Goal: Navigation & Orientation: Find specific page/section

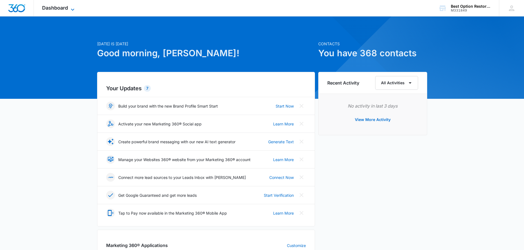
click at [56, 10] on span "Dashboard" at bounding box center [55, 8] width 26 height 6
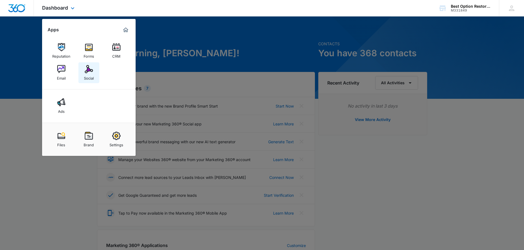
click at [85, 70] on img at bounding box center [89, 69] width 8 height 8
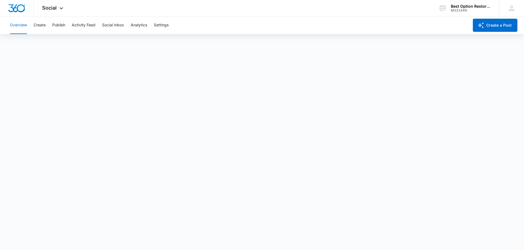
scroll to position [1, 0]
